Goal: Find specific page/section: Find specific page/section

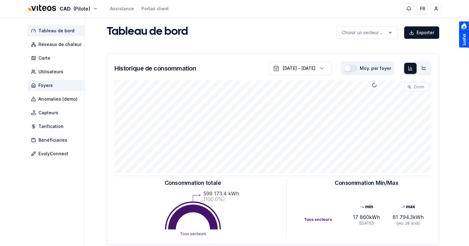
click at [54, 83] on span "Foyers" at bounding box center [56, 85] width 58 height 11
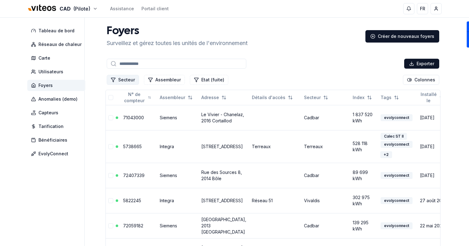
click at [127, 81] on button "Secteur" at bounding box center [123, 80] width 32 height 10
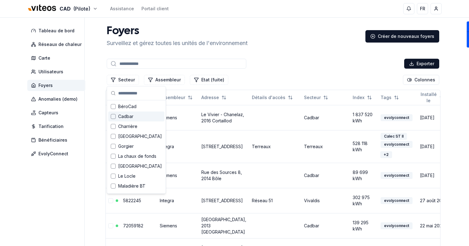
click at [138, 119] on div "Cadbar" at bounding box center [136, 116] width 56 height 10
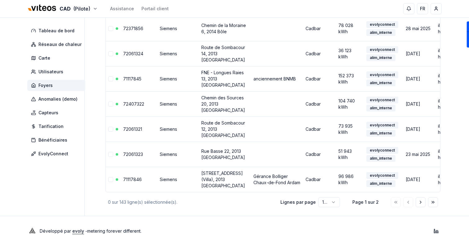
scroll to position [2792, 0]
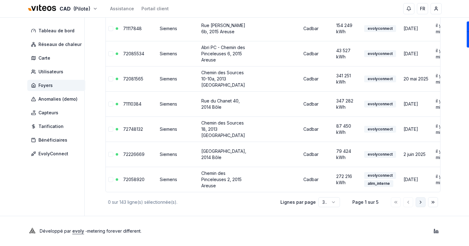
click at [423, 202] on icon "Aller à la page suivante" at bounding box center [420, 202] width 5 height 5
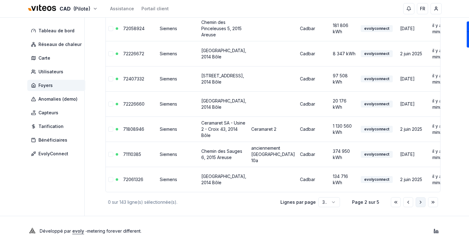
click at [417, 207] on button "Aller à la page suivante" at bounding box center [421, 202] width 10 height 10
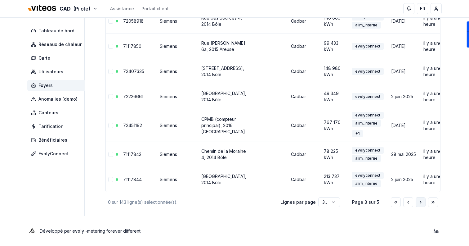
click at [418, 204] on button "Aller à la page suivante" at bounding box center [421, 202] width 10 height 10
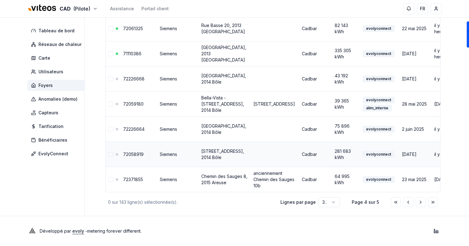
scroll to position [726, 0]
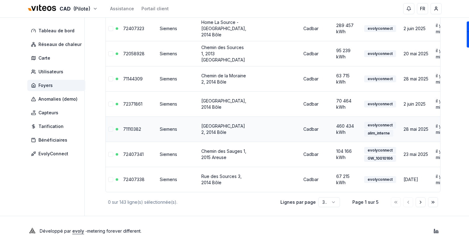
type input "**********"
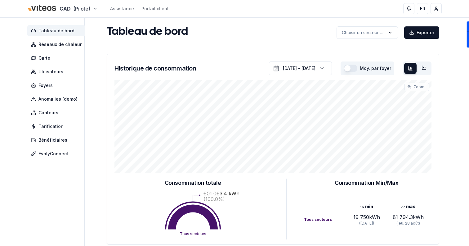
click at [67, 12] on html "CAD (Pilote) Assistance Portail client FR Sami Tableau de bord Réseaux de chale…" at bounding box center [234, 192] width 469 height 385
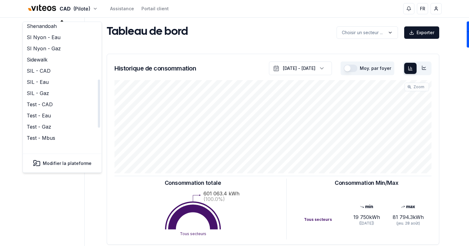
scroll to position [145, 0]
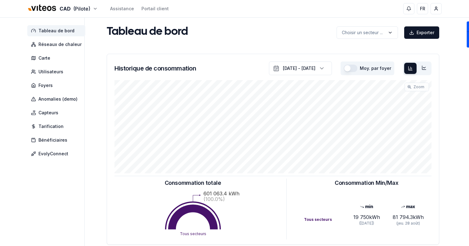
click at [216, 28] on html "CAD (Pilote) Assistance Portail client FR Sami Tableau de bord Réseaux de chale…" at bounding box center [234, 192] width 469 height 385
click at [103, 61] on div "Tableau de bord Réseaux de chaleur Carte Utilisateurs Foyers Anomalies (demo) C…" at bounding box center [234, 186] width 435 height 337
click at [65, 82] on span "Foyers" at bounding box center [56, 85] width 58 height 11
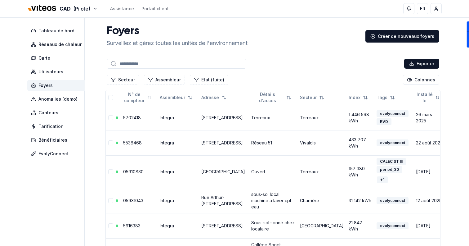
click at [139, 61] on input at bounding box center [177, 64] width 140 height 10
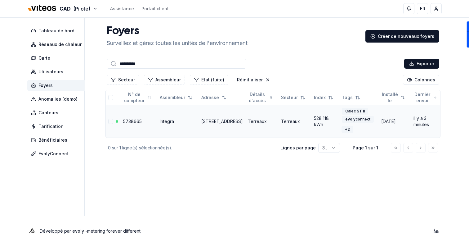
type input "**********"
click at [214, 119] on link "[STREET_ADDRESS]" at bounding box center [222, 121] width 42 height 5
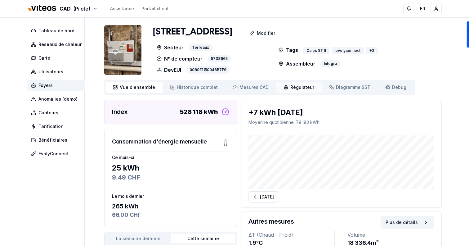
click at [292, 85] on span "Régulateur" at bounding box center [303, 87] width 24 height 6
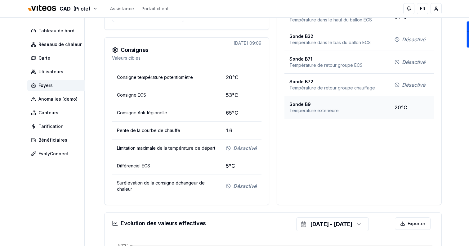
scroll to position [359, 0]
